Goal: Navigation & Orientation: Find specific page/section

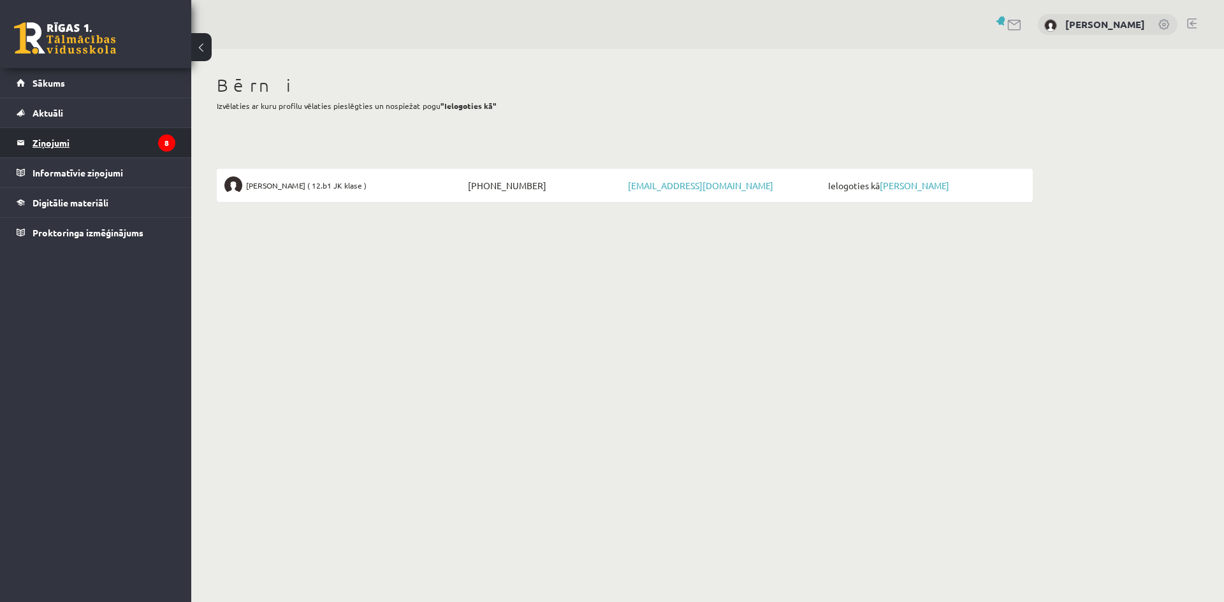
click at [172, 145] on icon "8" at bounding box center [166, 143] width 17 height 17
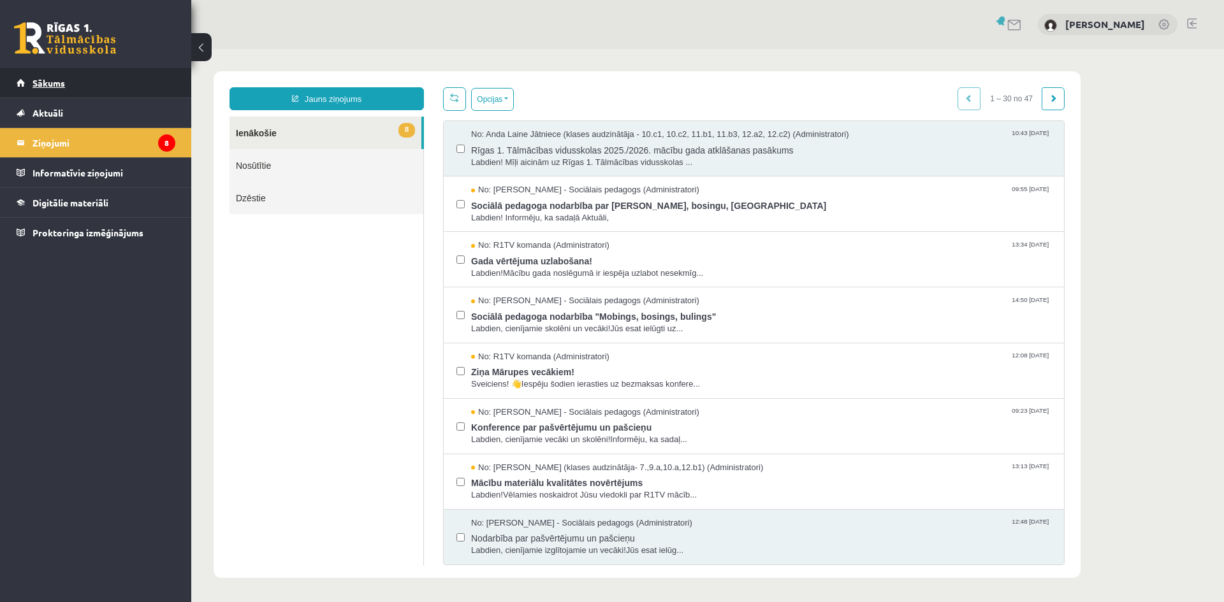
click at [99, 80] on link "Sākums" at bounding box center [96, 82] width 159 height 29
